Goal: Task Accomplishment & Management: Use online tool/utility

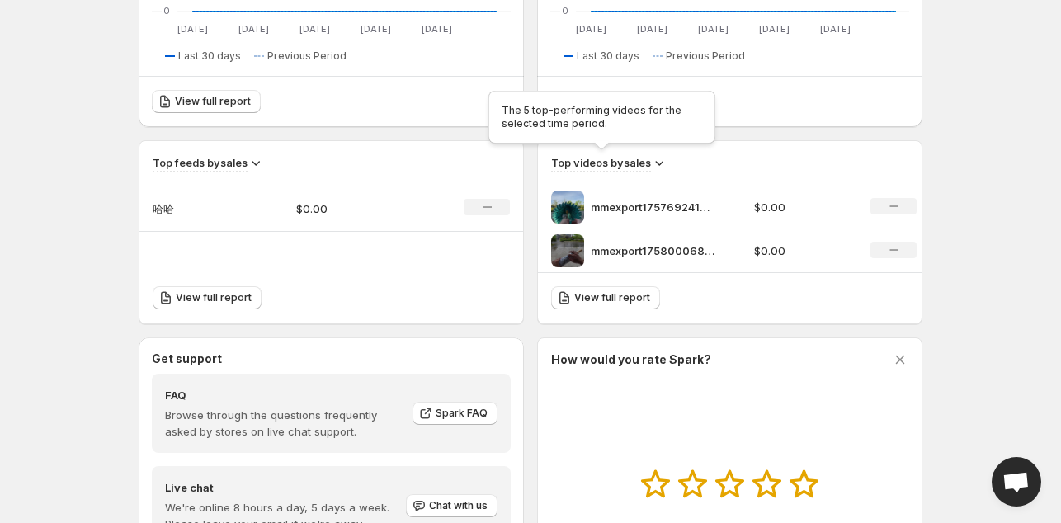
scroll to position [495, 0]
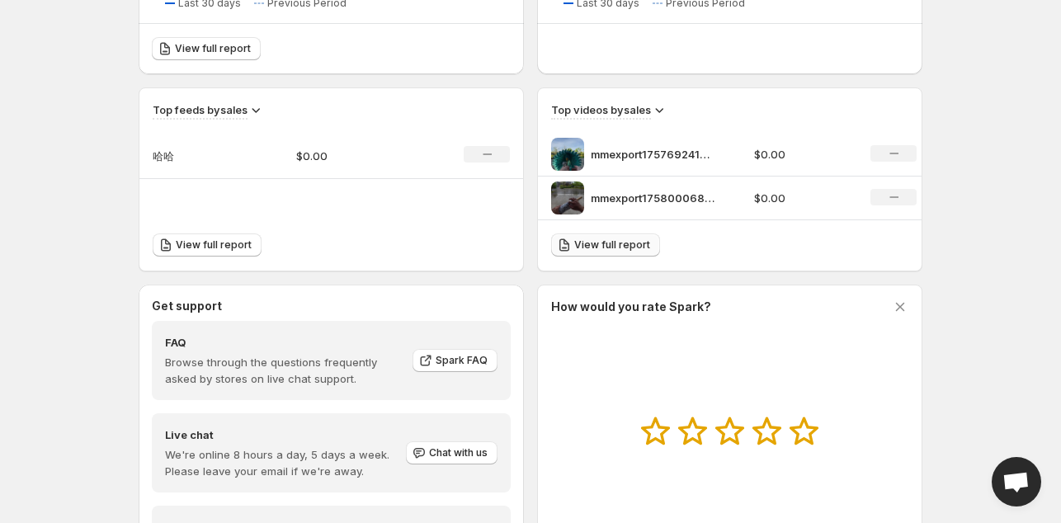
click at [604, 245] on span "View full report" at bounding box center [612, 244] width 76 height 13
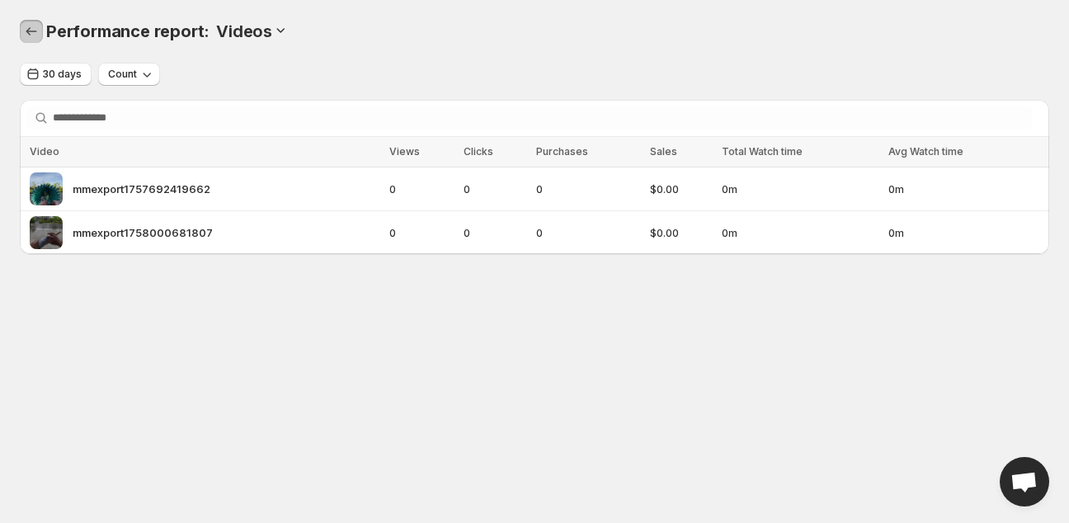
click at [33, 34] on icon "Performance report" at bounding box center [31, 31] width 16 height 16
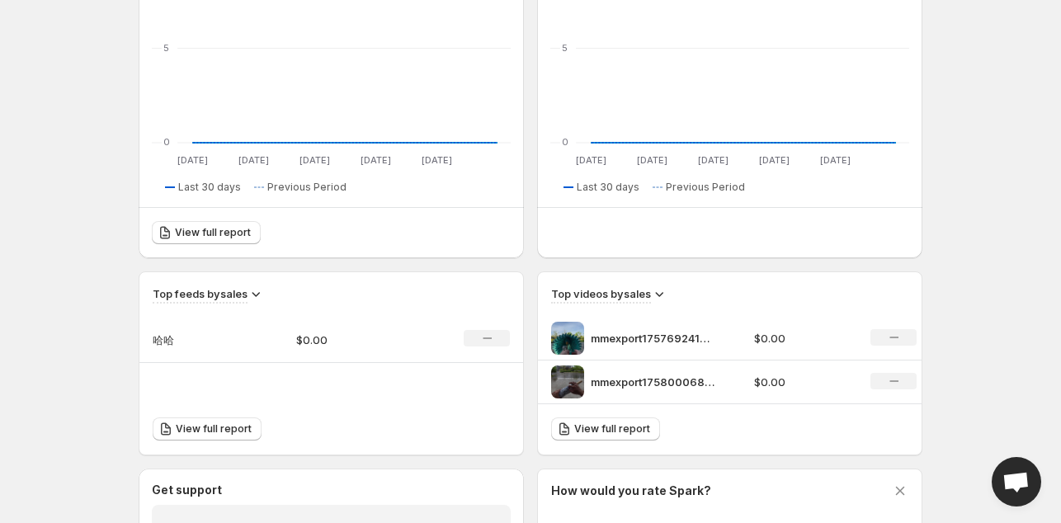
scroll to position [330, 0]
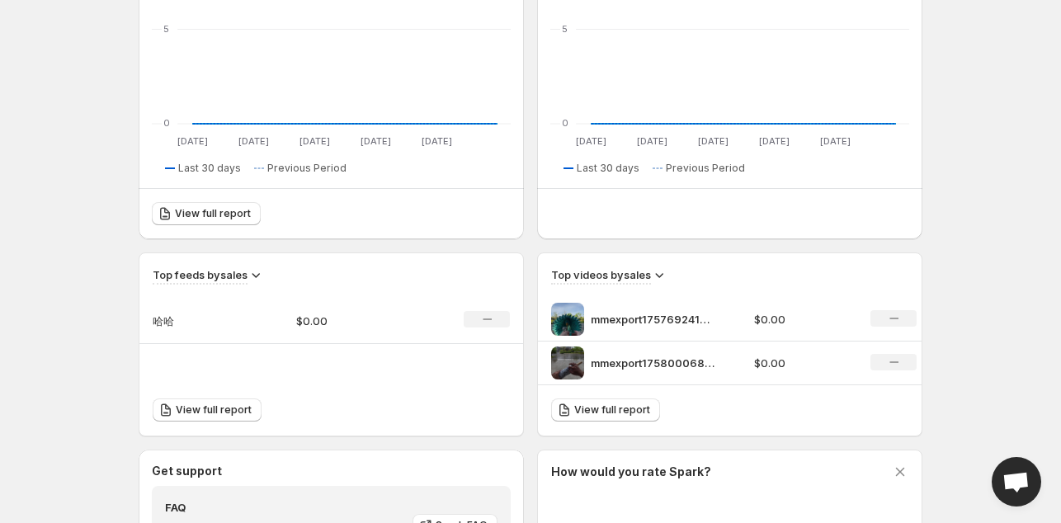
click at [237, 317] on td "哈哈" at bounding box center [210, 321] width 143 height 46
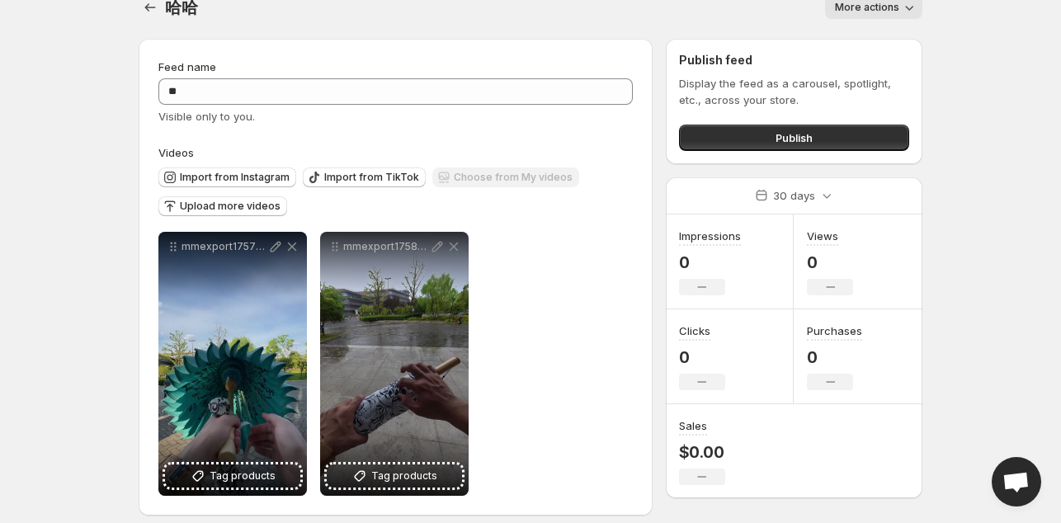
scroll to position [36, 0]
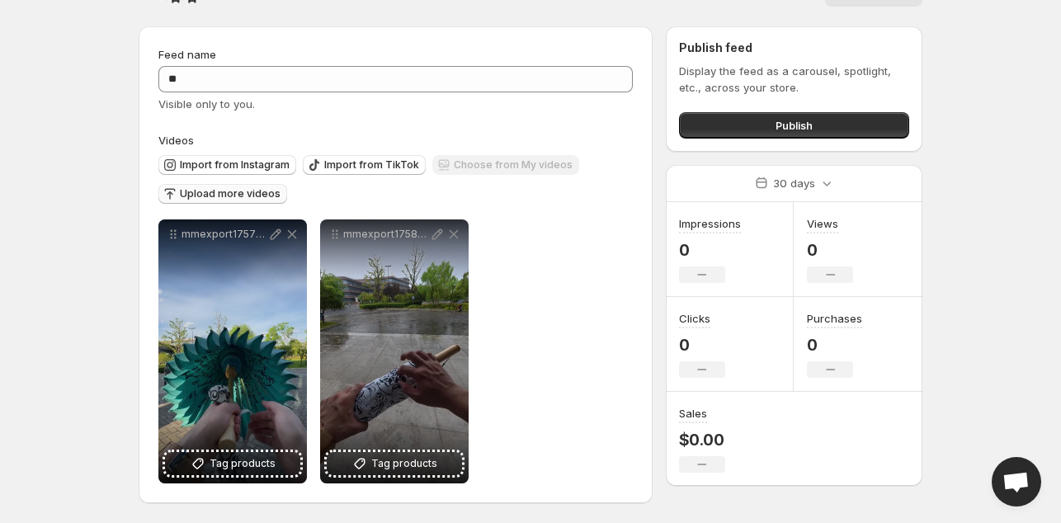
click at [204, 195] on span "Upload more videos" at bounding box center [230, 193] width 101 height 13
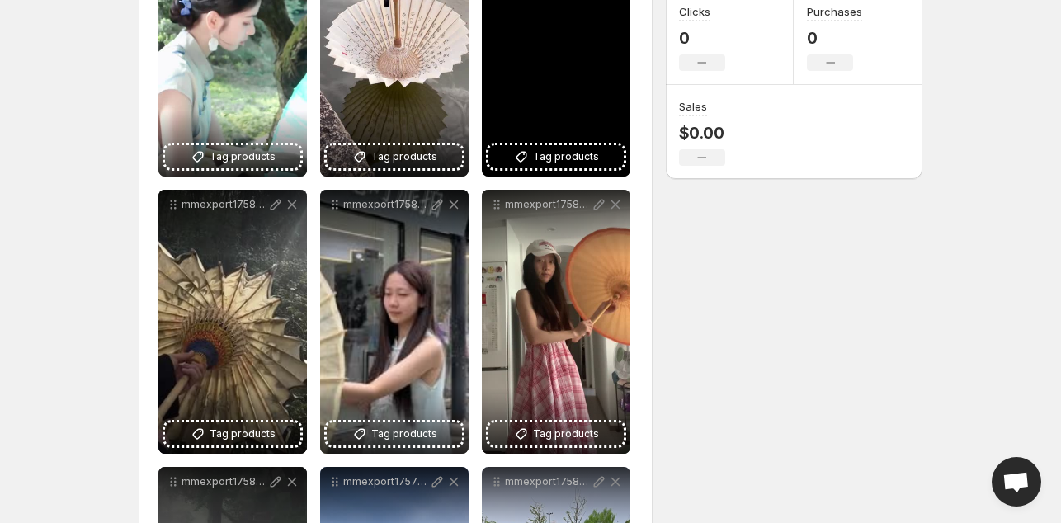
scroll to position [0, 0]
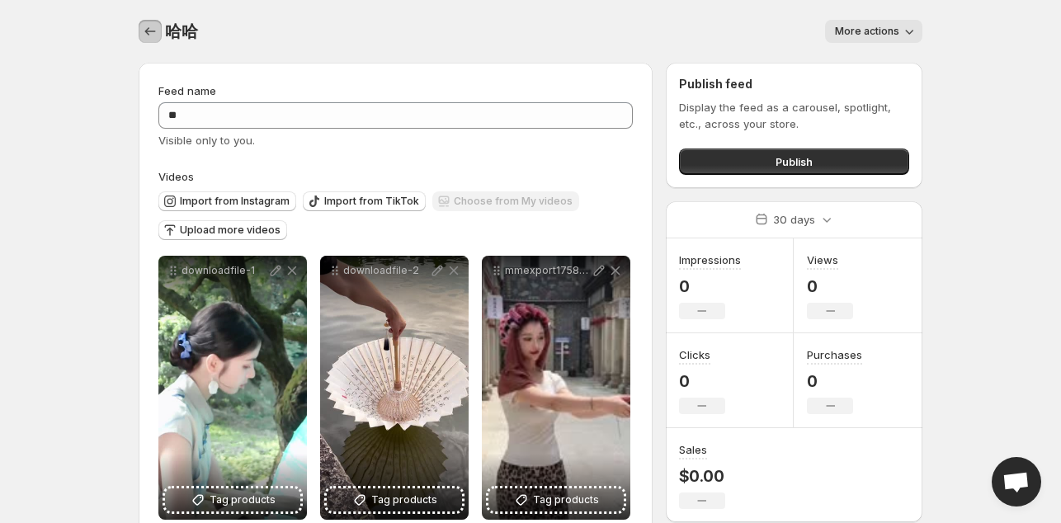
click at [149, 35] on icon "Settings" at bounding box center [150, 31] width 16 height 16
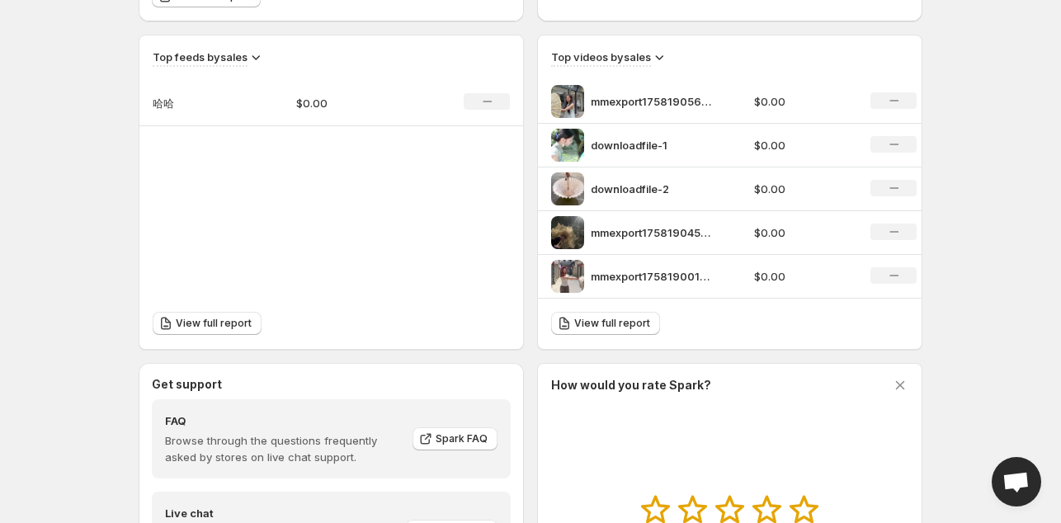
scroll to position [608, 0]
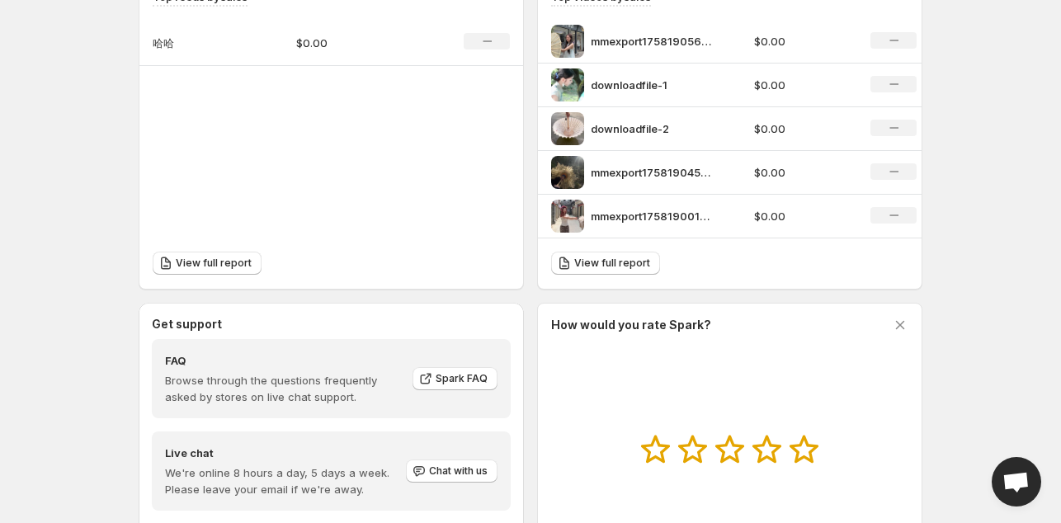
click at [337, 40] on p "$0.00" at bounding box center [354, 43] width 117 height 16
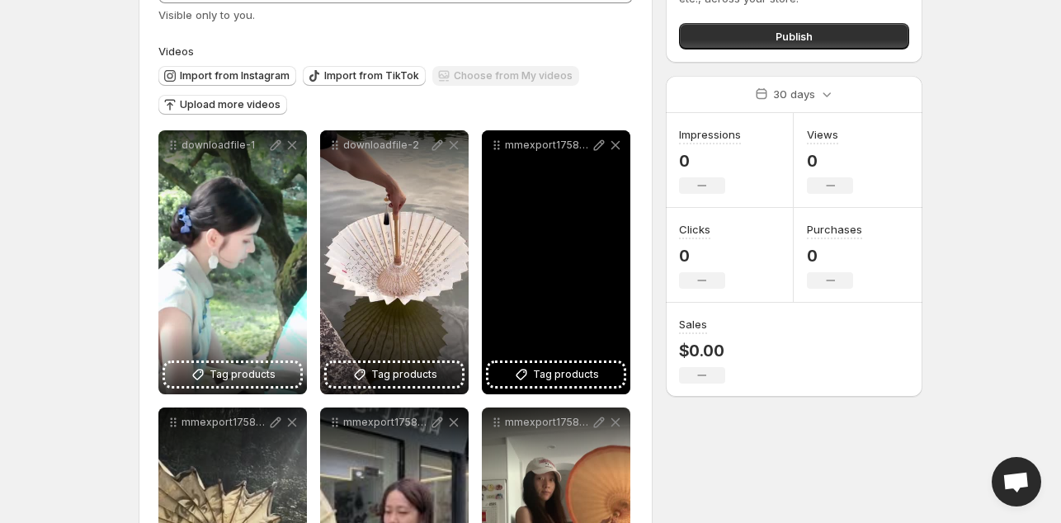
scroll to position [577, 0]
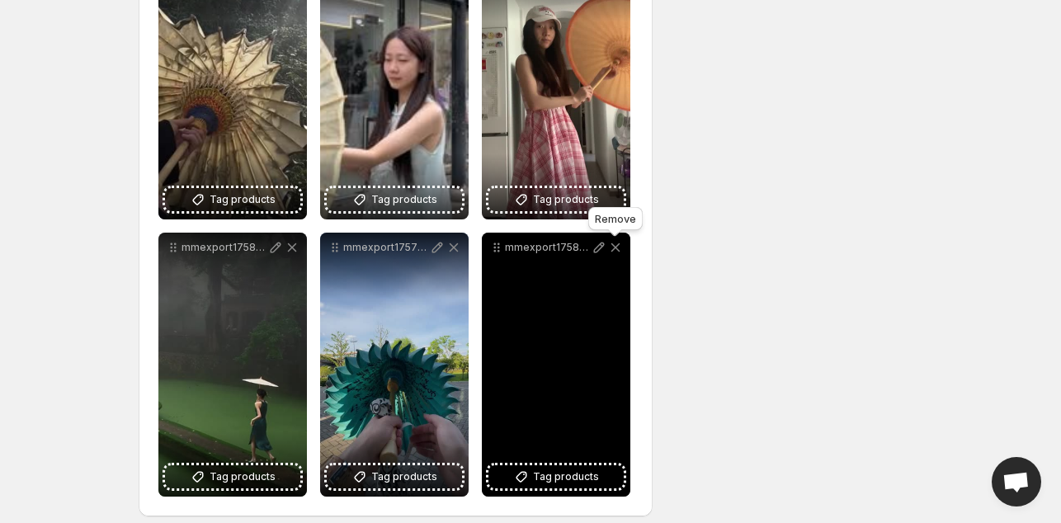
click at [615, 252] on icon at bounding box center [615, 247] width 16 height 16
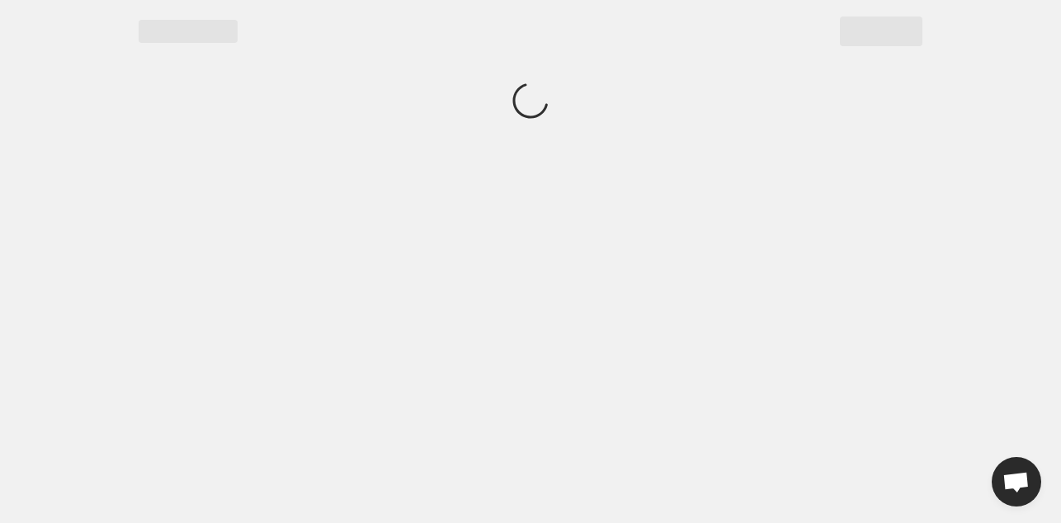
scroll to position [0, 0]
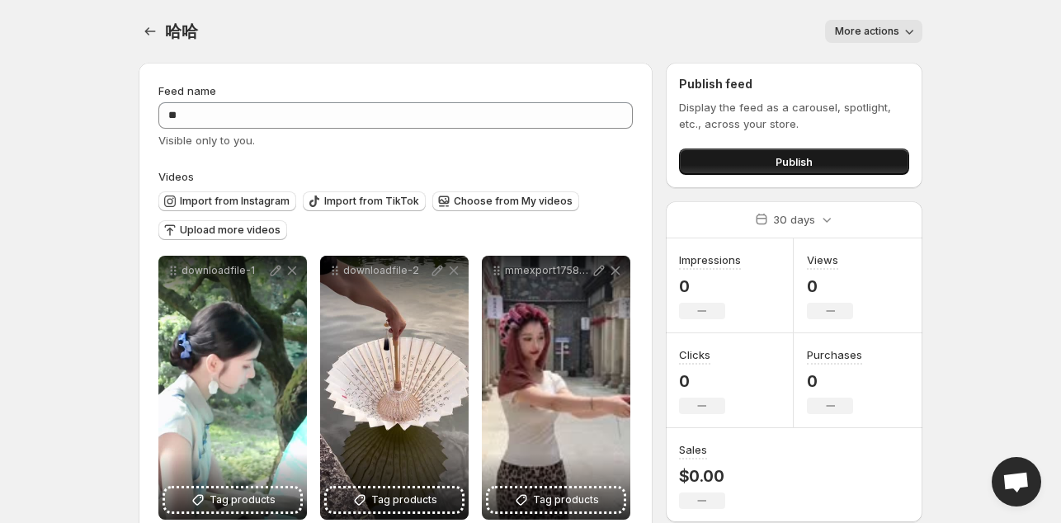
click at [753, 159] on button "Publish" at bounding box center [794, 161] width 230 height 26
click at [808, 161] on span "Publish" at bounding box center [793, 161] width 37 height 16
